Goal: Transaction & Acquisition: Subscribe to service/newsletter

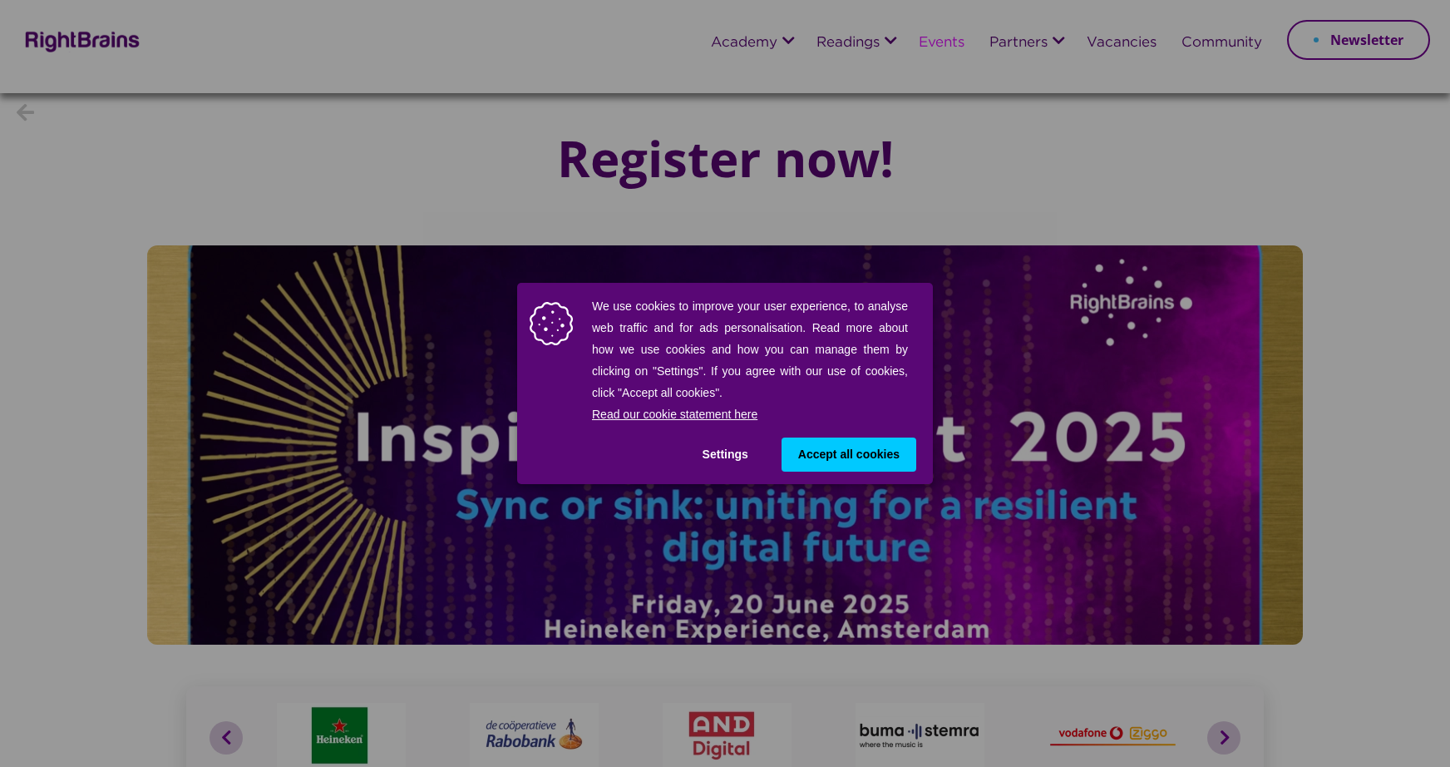
click at [846, 456] on span "Accept all cookies" at bounding box center [848, 454] width 101 height 17
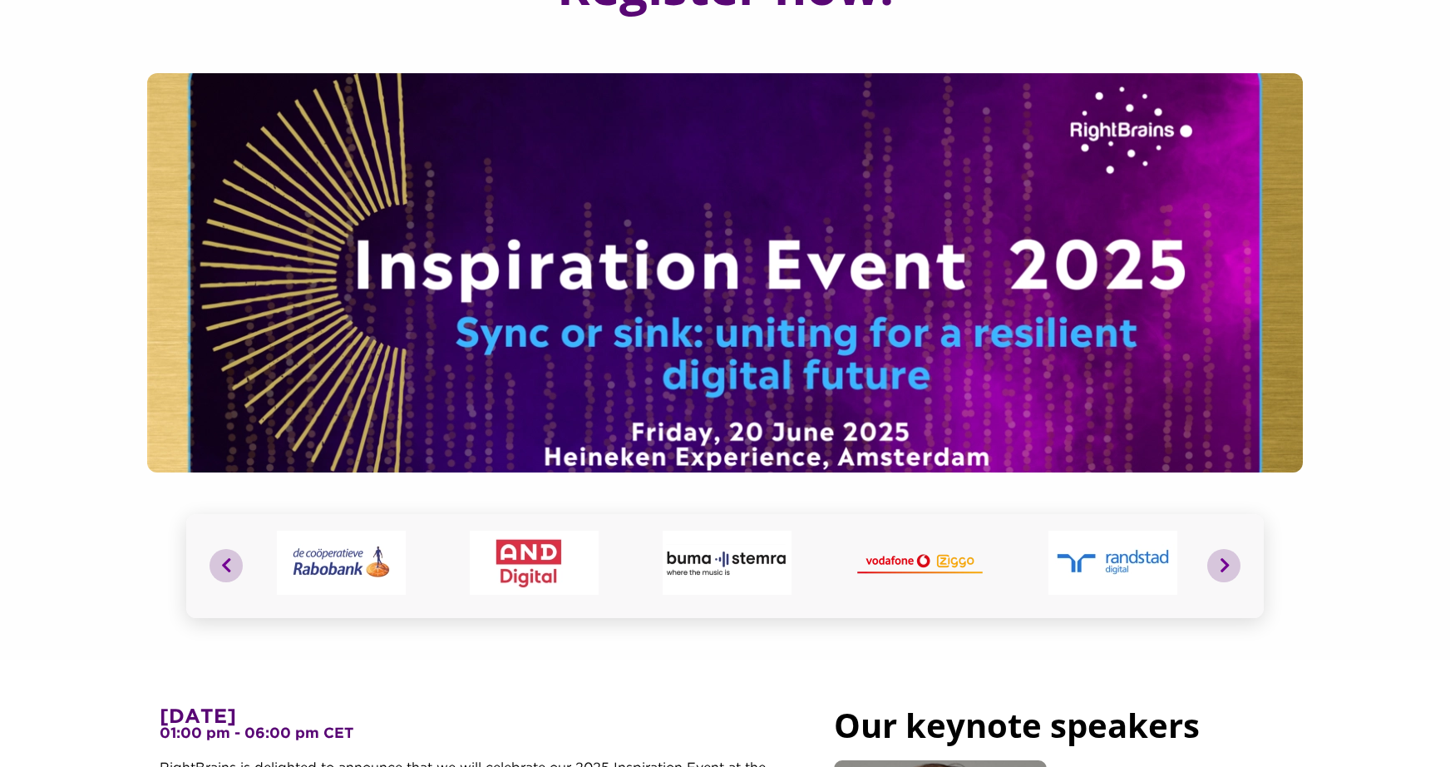
scroll to position [412, 0]
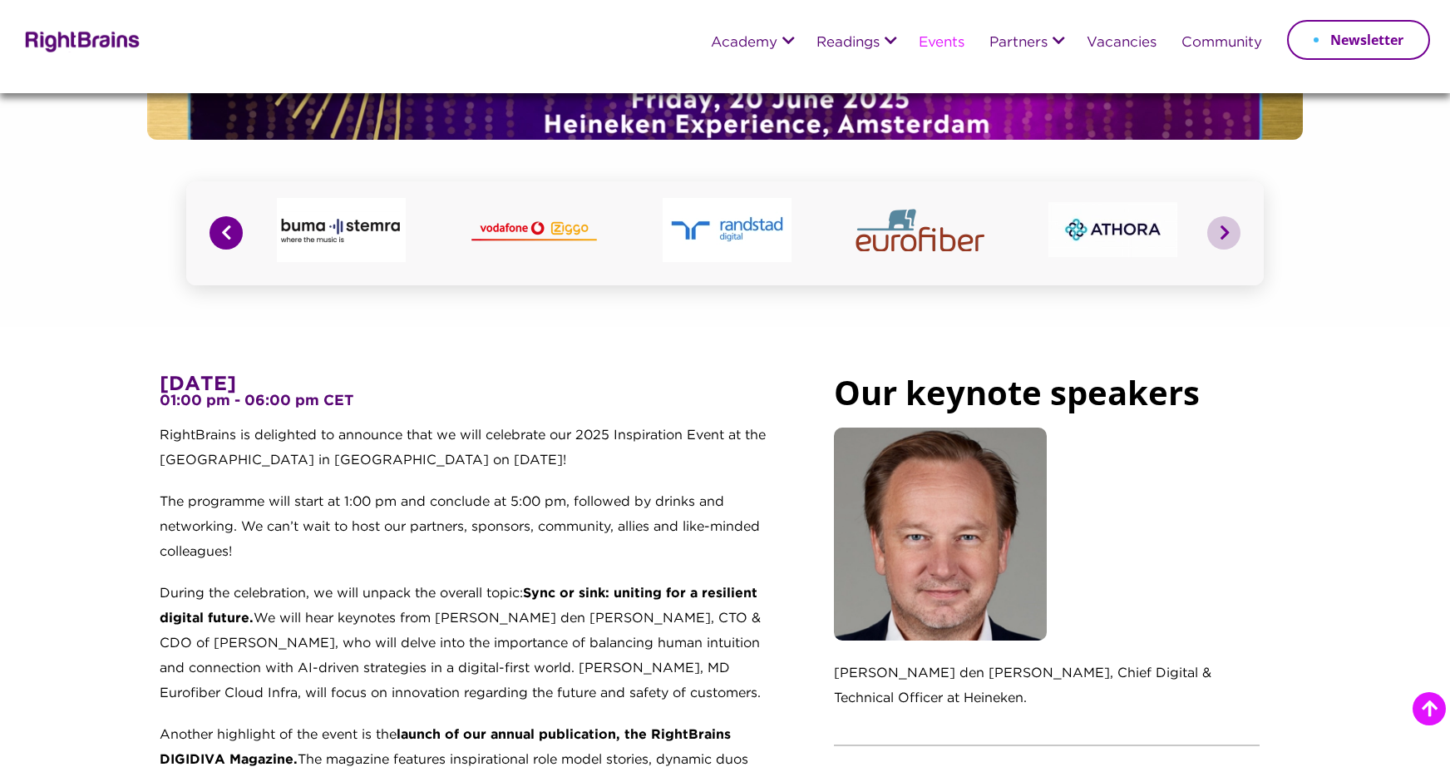
click at [223, 234] on button "Previous" at bounding box center [226, 232] width 33 height 33
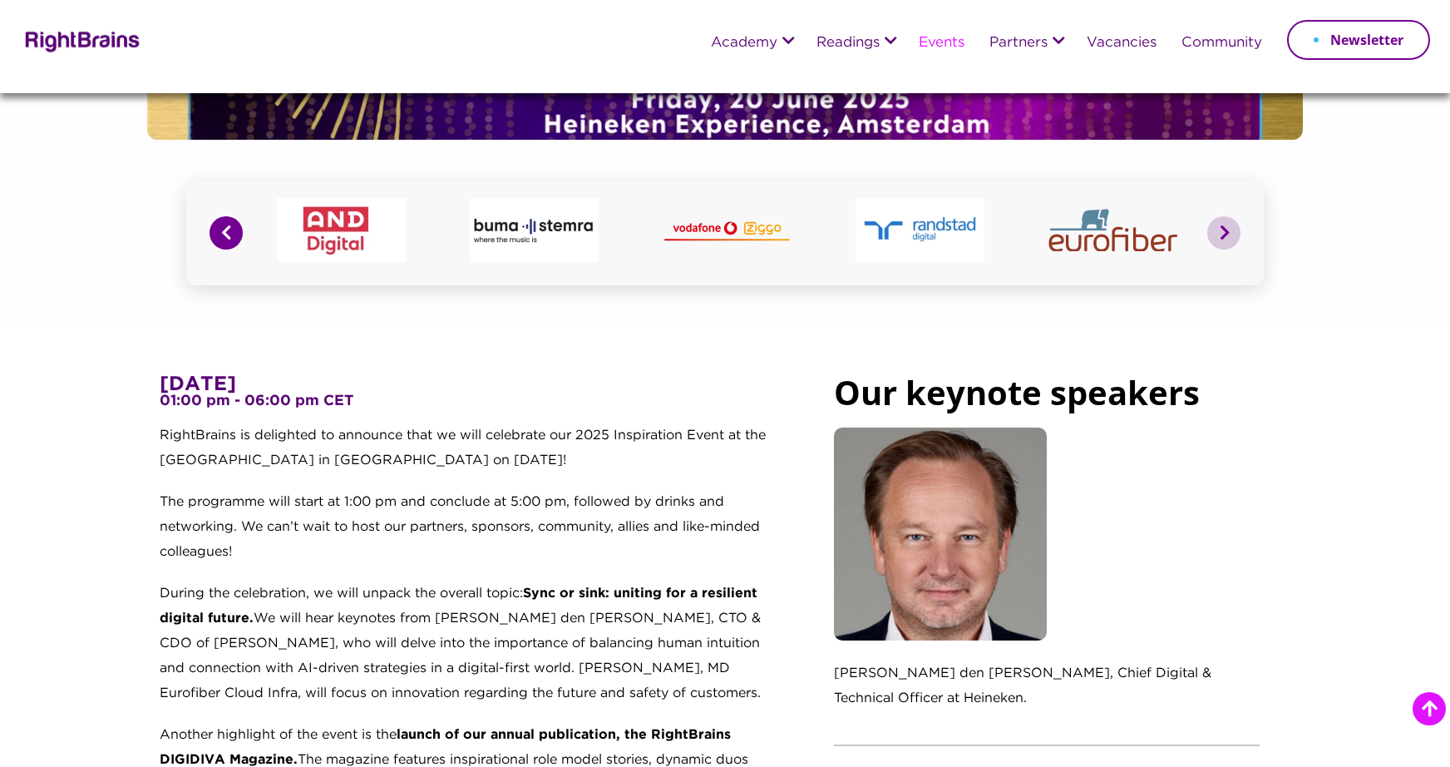
click at [223, 234] on button "Previous" at bounding box center [226, 232] width 33 height 33
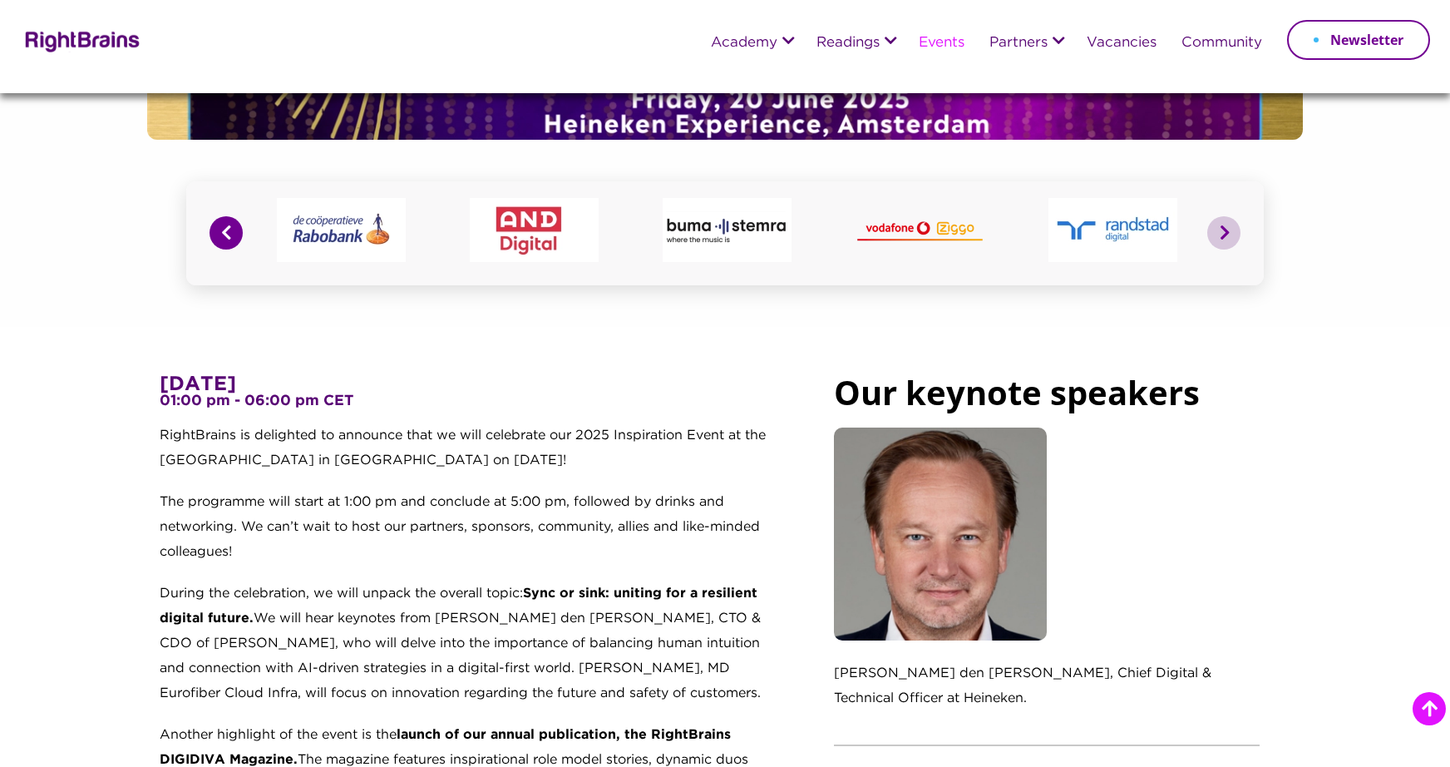
click at [223, 234] on button "Previous" at bounding box center [226, 232] width 33 height 33
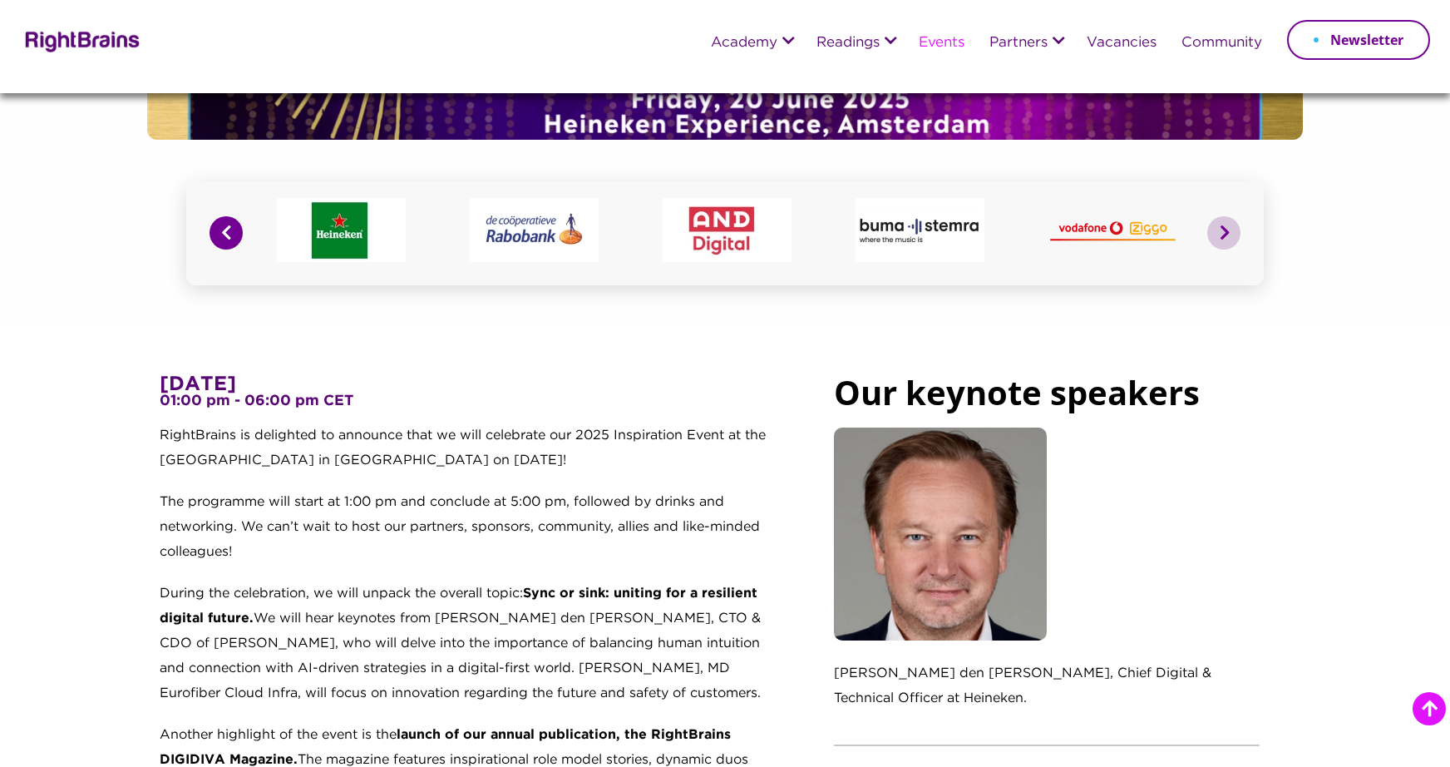
click at [223, 234] on button "Previous" at bounding box center [226, 232] width 33 height 33
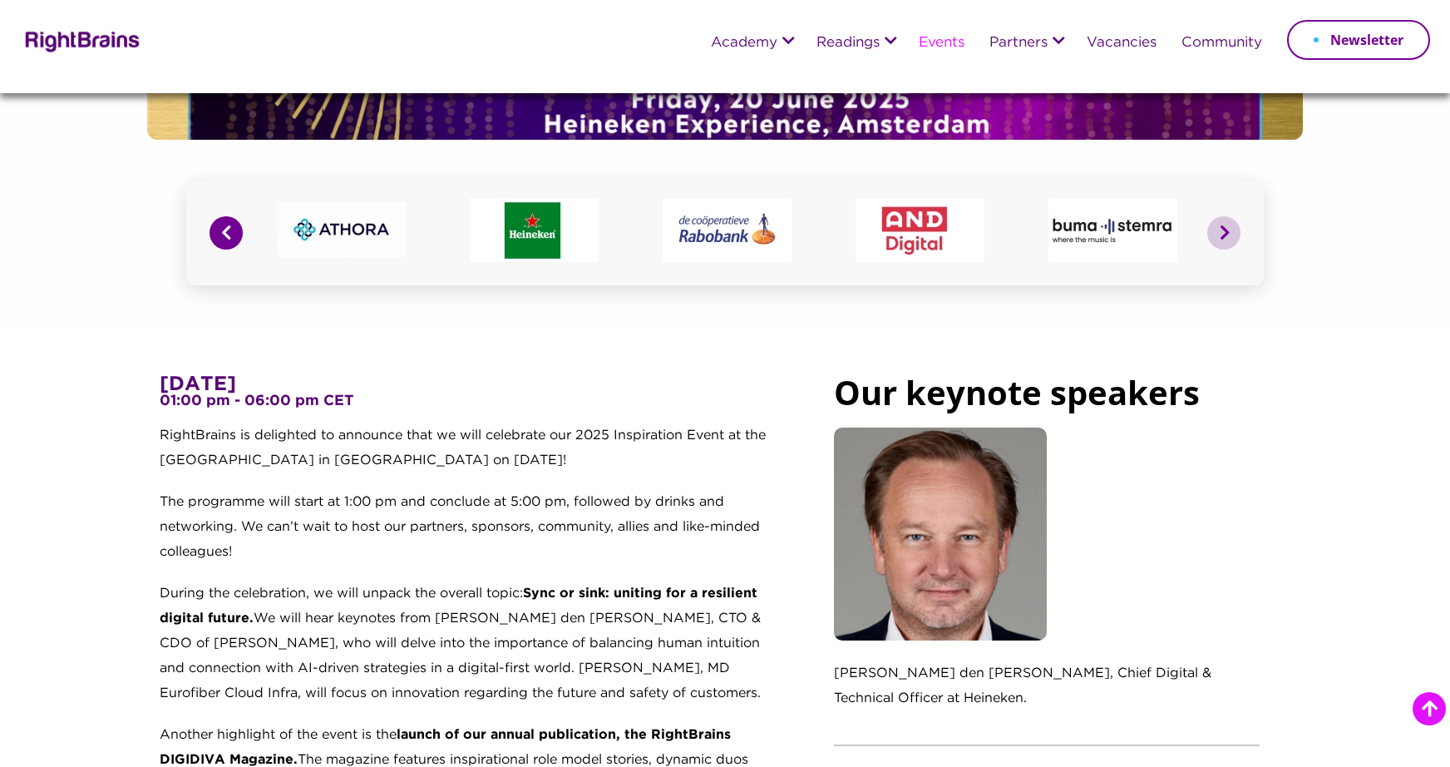
click at [223, 234] on button "Previous" at bounding box center [226, 232] width 33 height 33
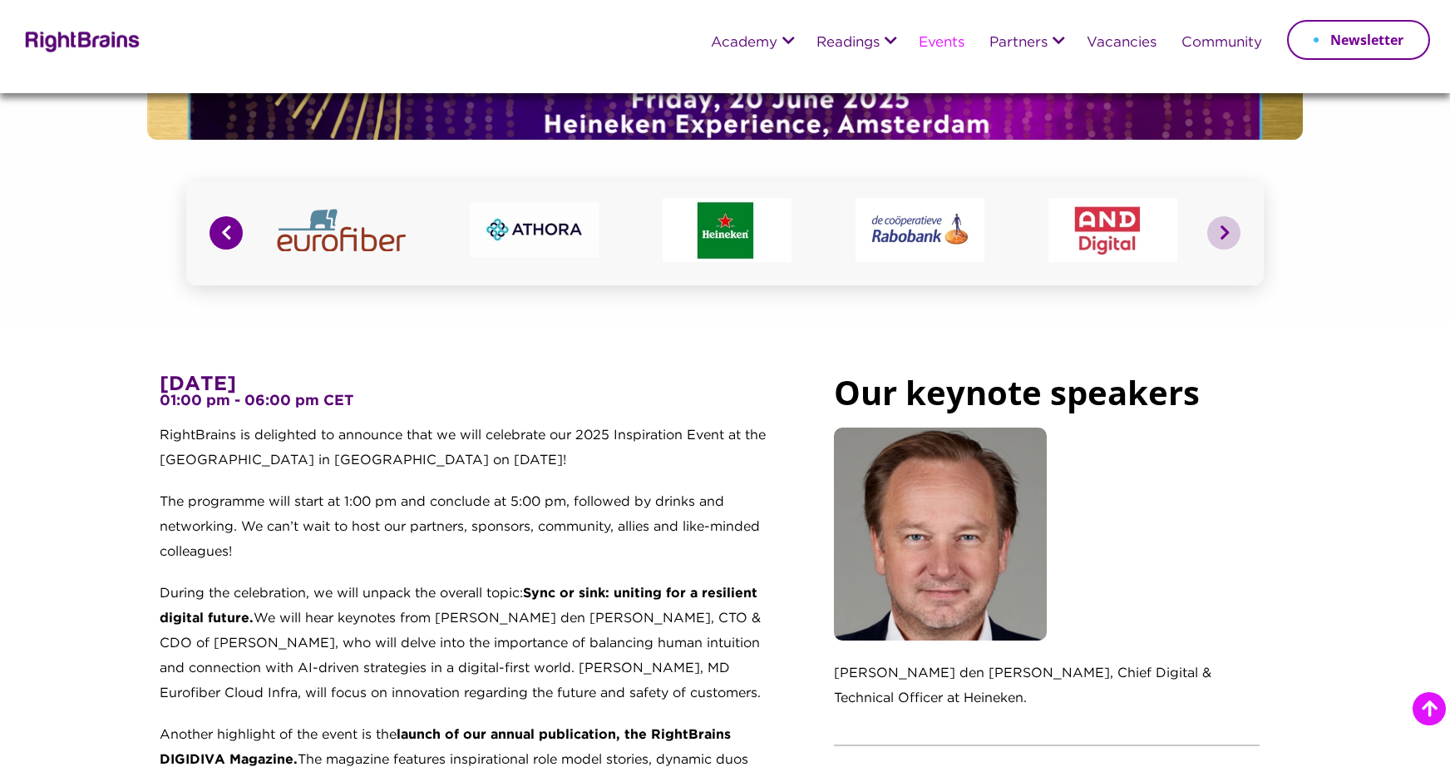
click at [223, 234] on button "Previous" at bounding box center [226, 232] width 33 height 33
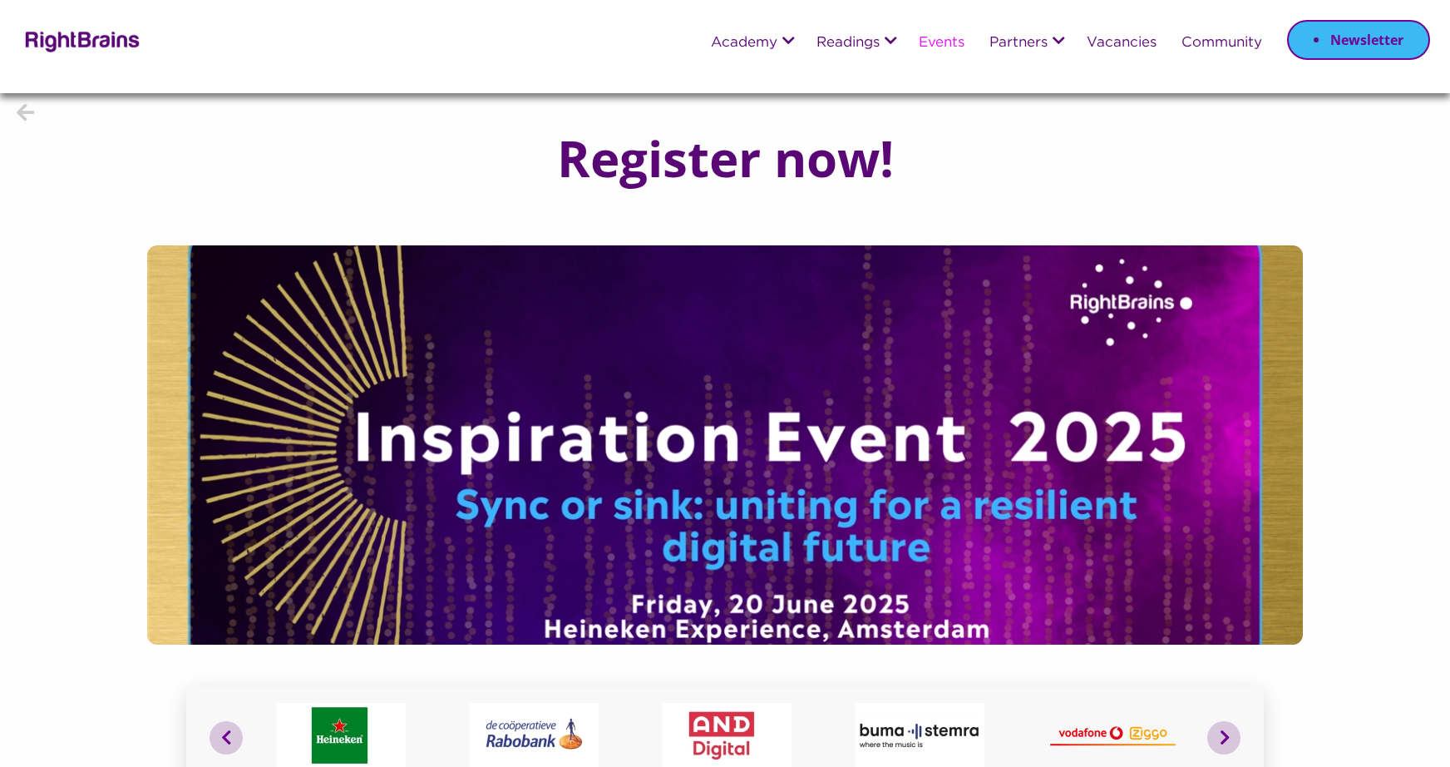
click at [1344, 42] on link "Newsletter" at bounding box center [1358, 40] width 143 height 40
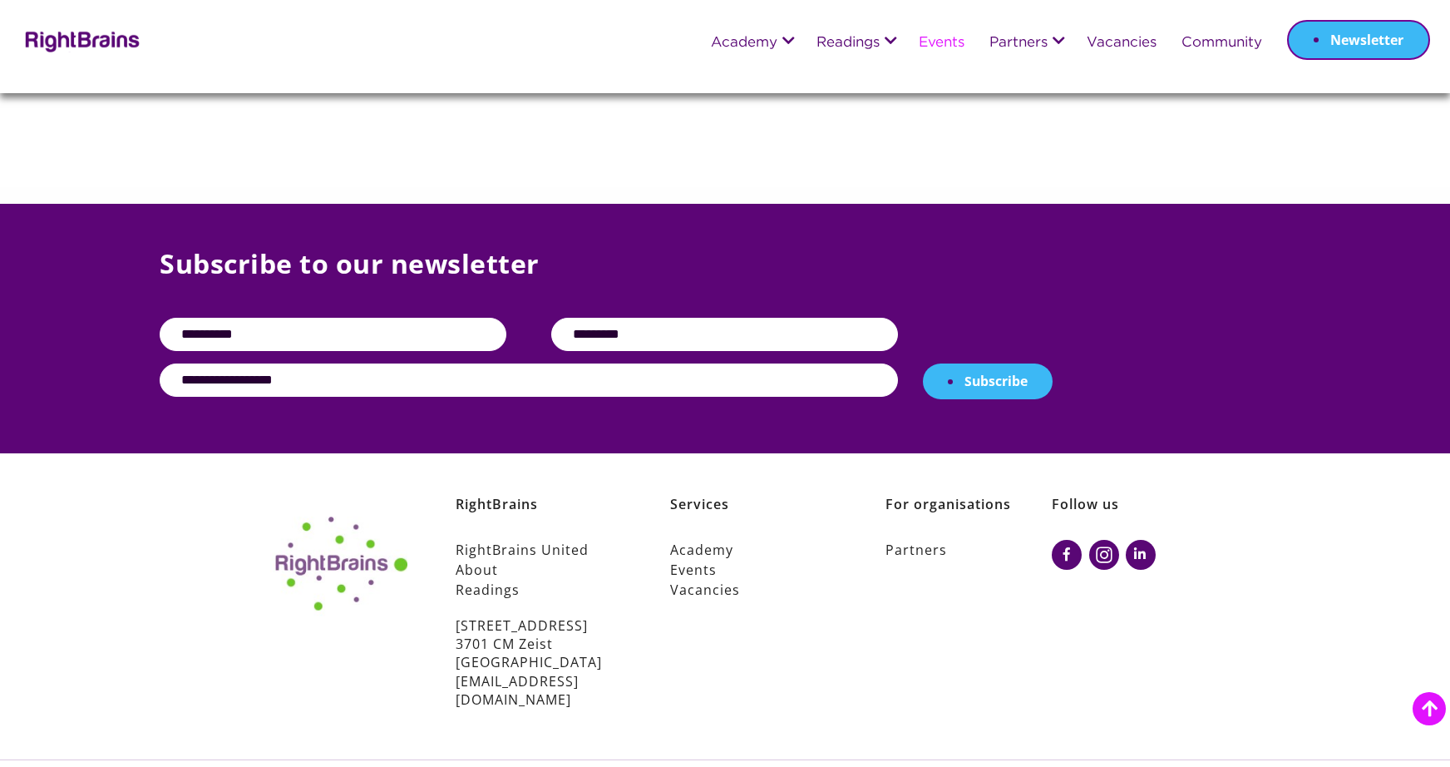
scroll to position [2593, 0]
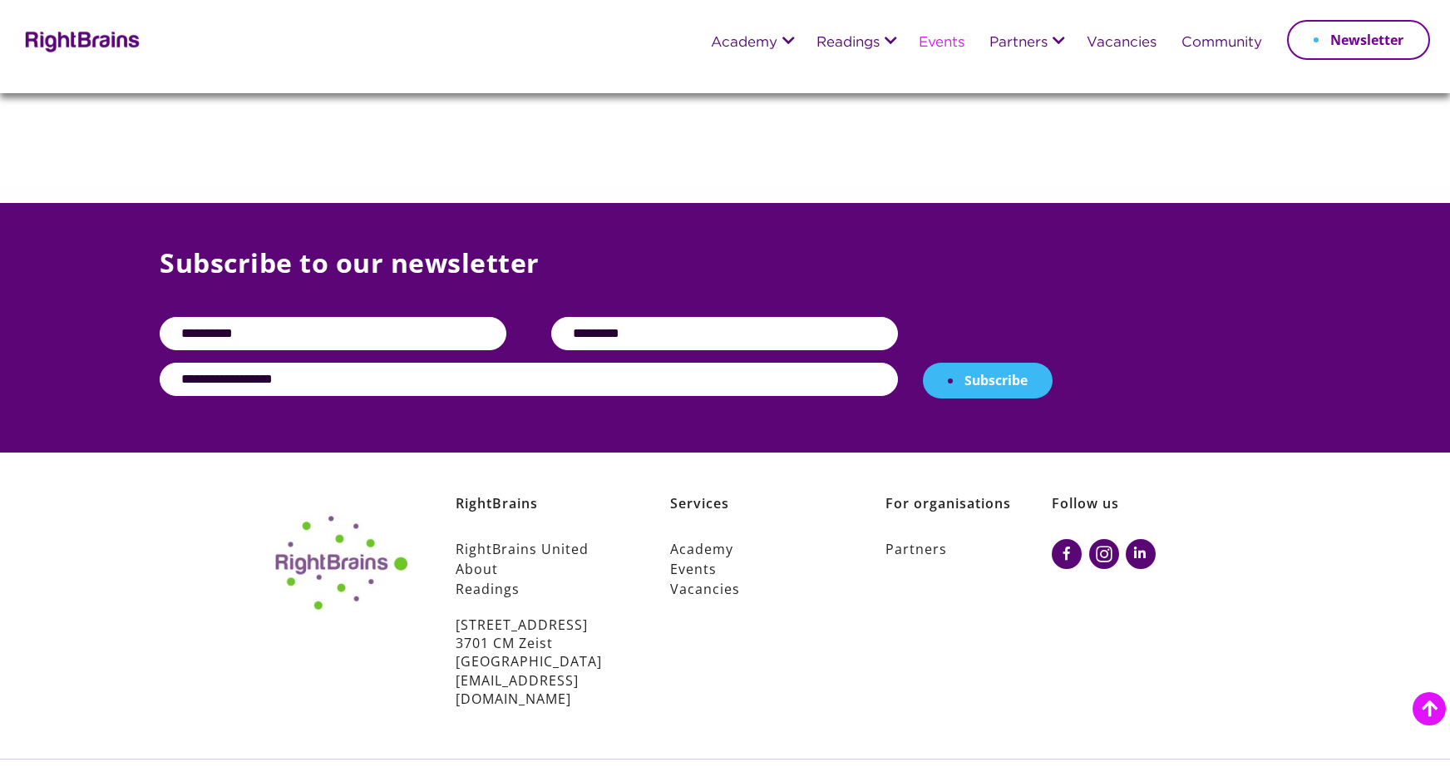
click at [383, 317] on input "text" at bounding box center [333, 333] width 347 height 33
type input "*****"
type input "********"
type input "**********"
click at [979, 363] on button "Subscribe" at bounding box center [988, 381] width 130 height 37
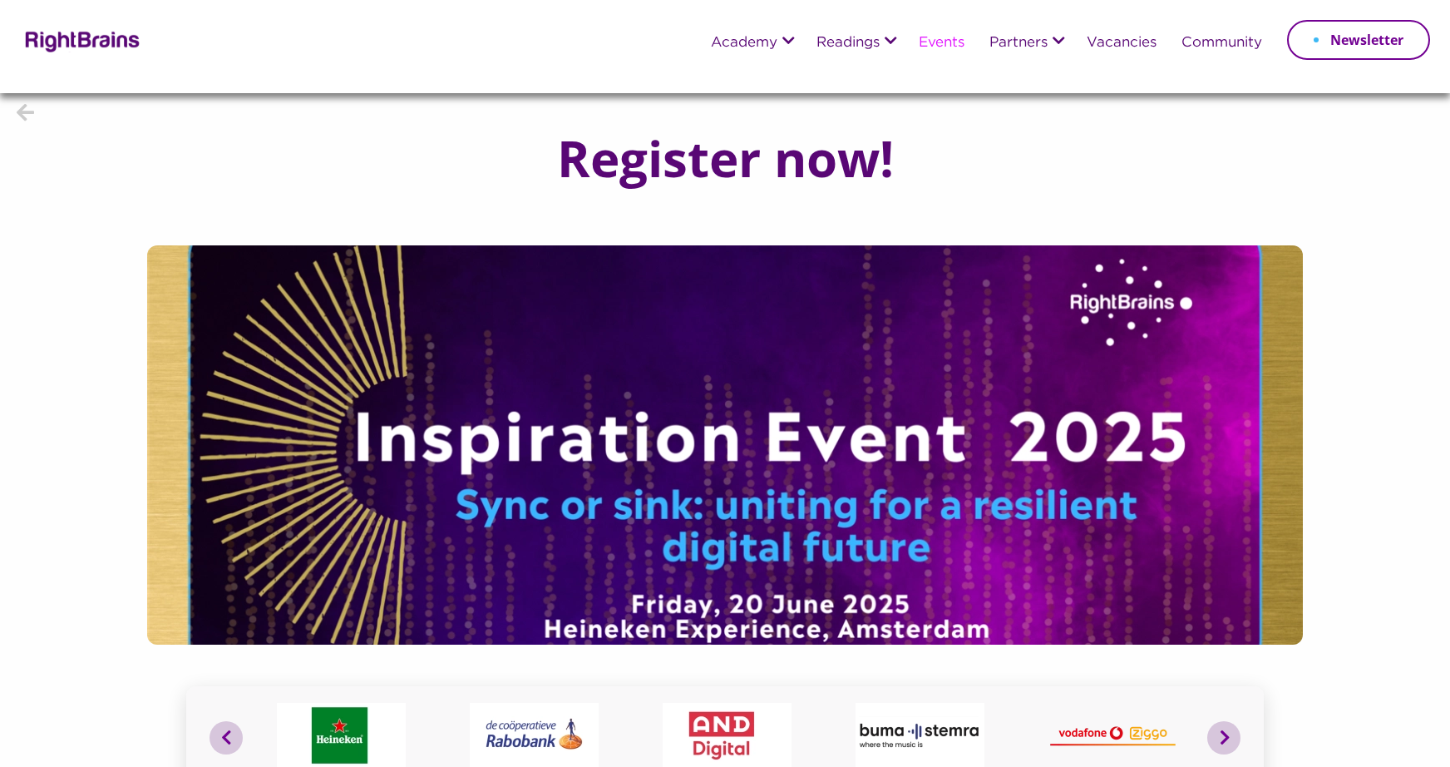
click at [122, 46] on img at bounding box center [80, 40] width 121 height 24
